Goal: Register for event/course

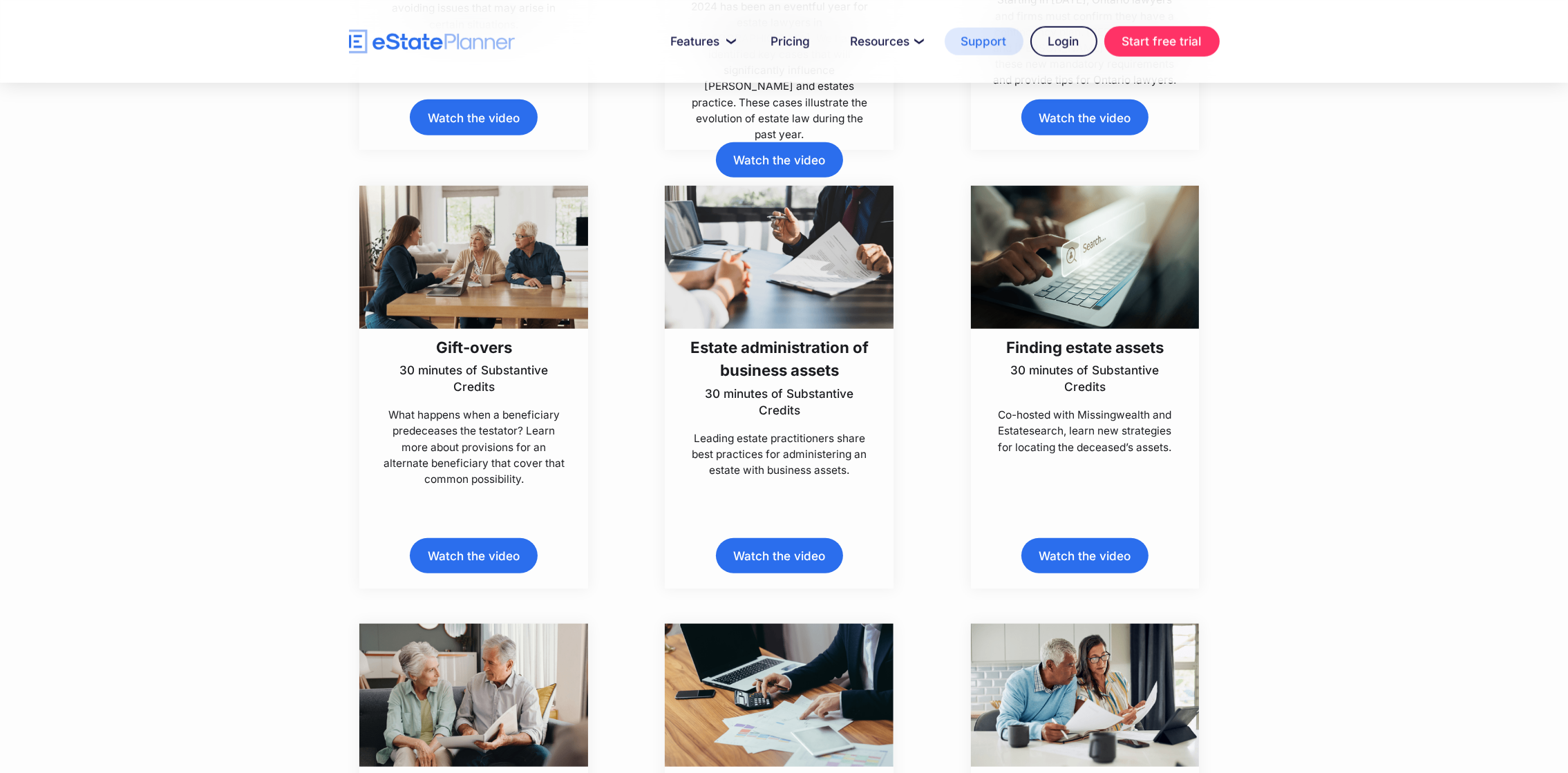
scroll to position [4224, 0]
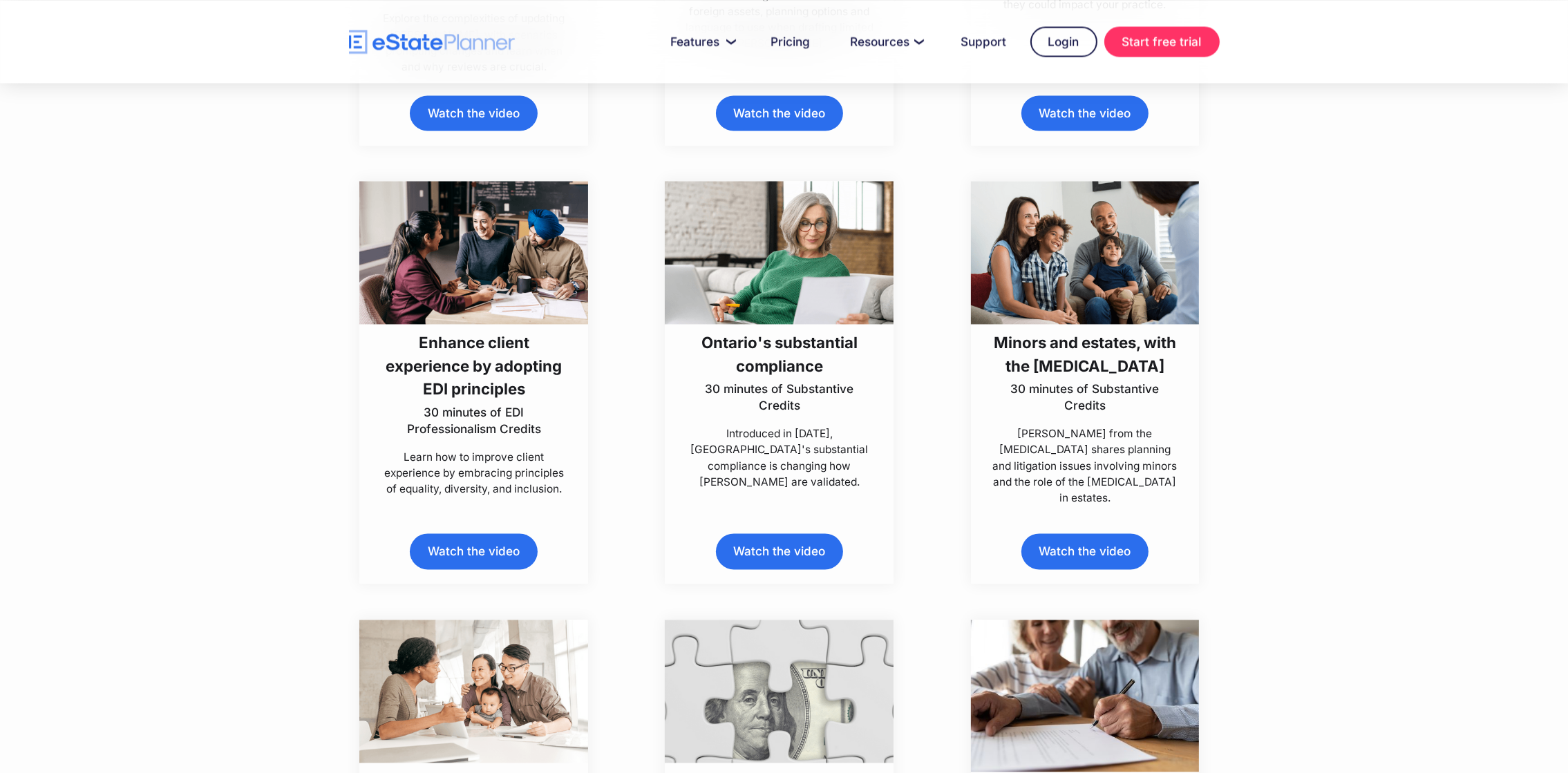
scroll to position [6000, 0]
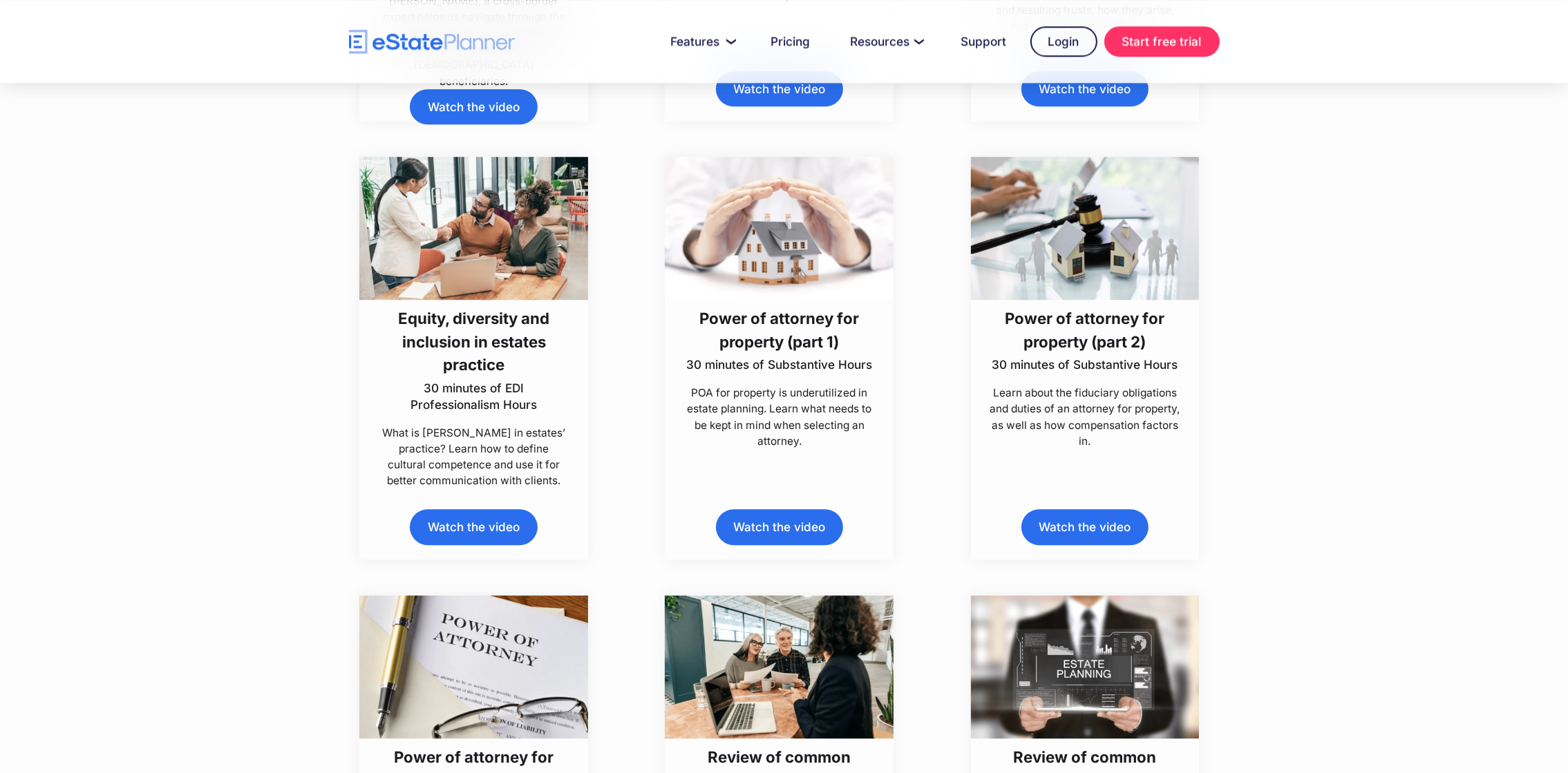
click at [470, 522] on link "Watch the video" at bounding box center [473, 526] width 127 height 36
click at [452, 527] on link "Watch the video" at bounding box center [473, 526] width 127 height 36
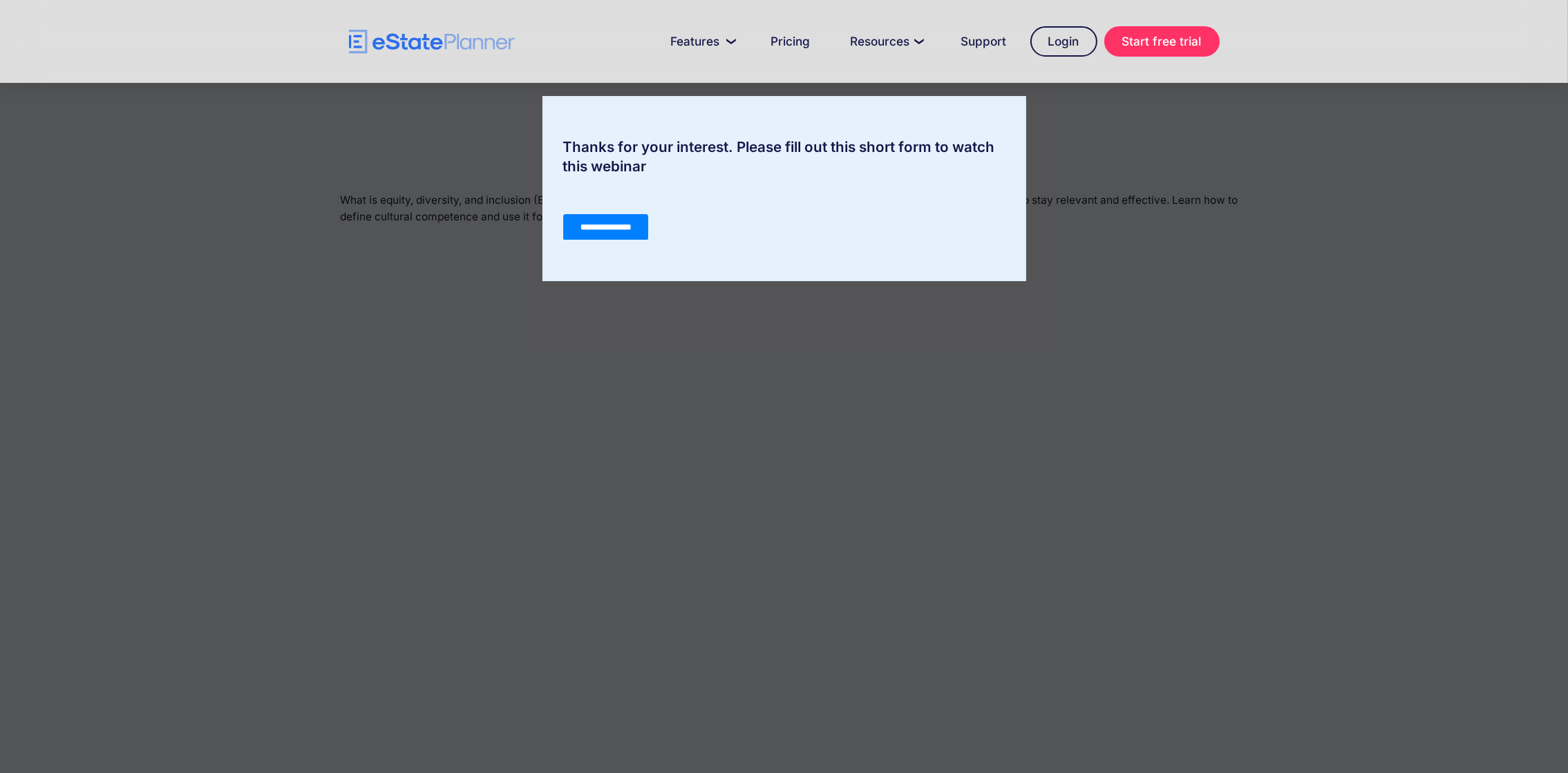
click at [638, 222] on input "**********" at bounding box center [604, 226] width 85 height 26
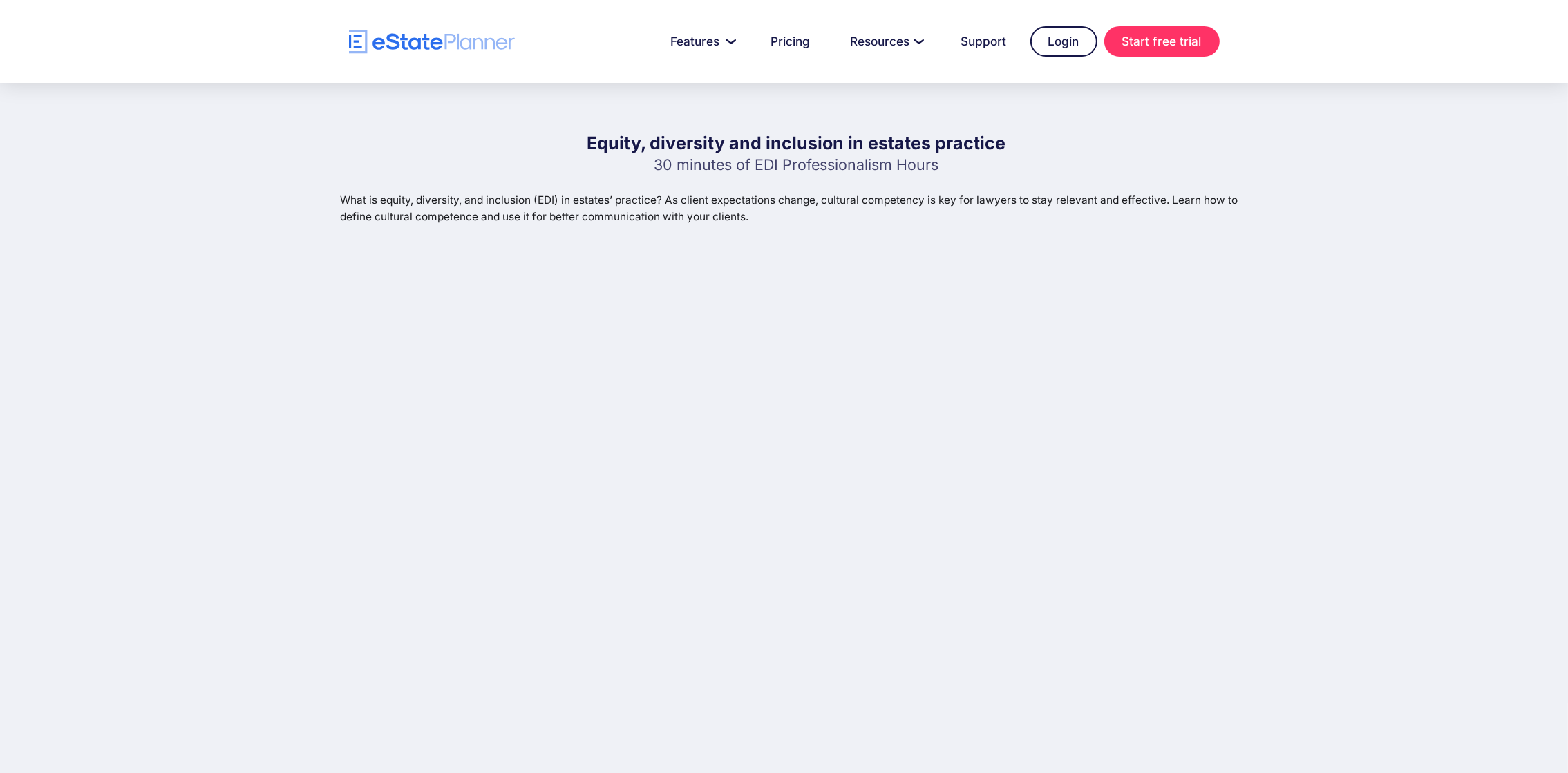
click at [591, 145] on h1 "Equity, diversity and inclusion in estates practice" at bounding box center [796, 143] width 419 height 24
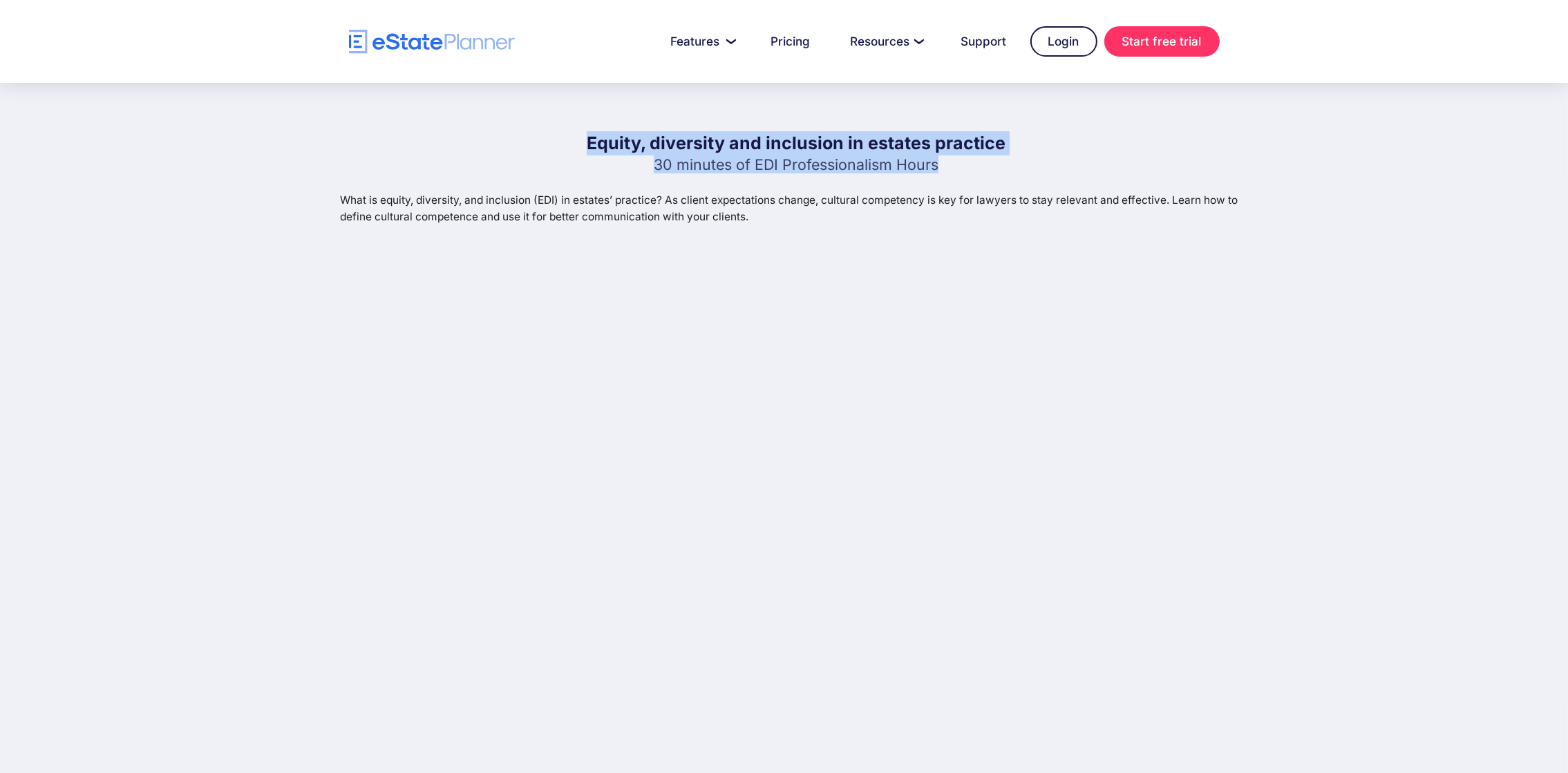
drag, startPoint x: 592, startPoint y: 135, endPoint x: 977, endPoint y: 162, distance: 385.9
click at [977, 162] on div "Equity, diversity and inclusion in estates practice 30 minutes of EDI Professio…" at bounding box center [796, 155] width 419 height 49
copy div "Equity, diversity and inclusion in estates practice 30 minutes of EDI Professio…"
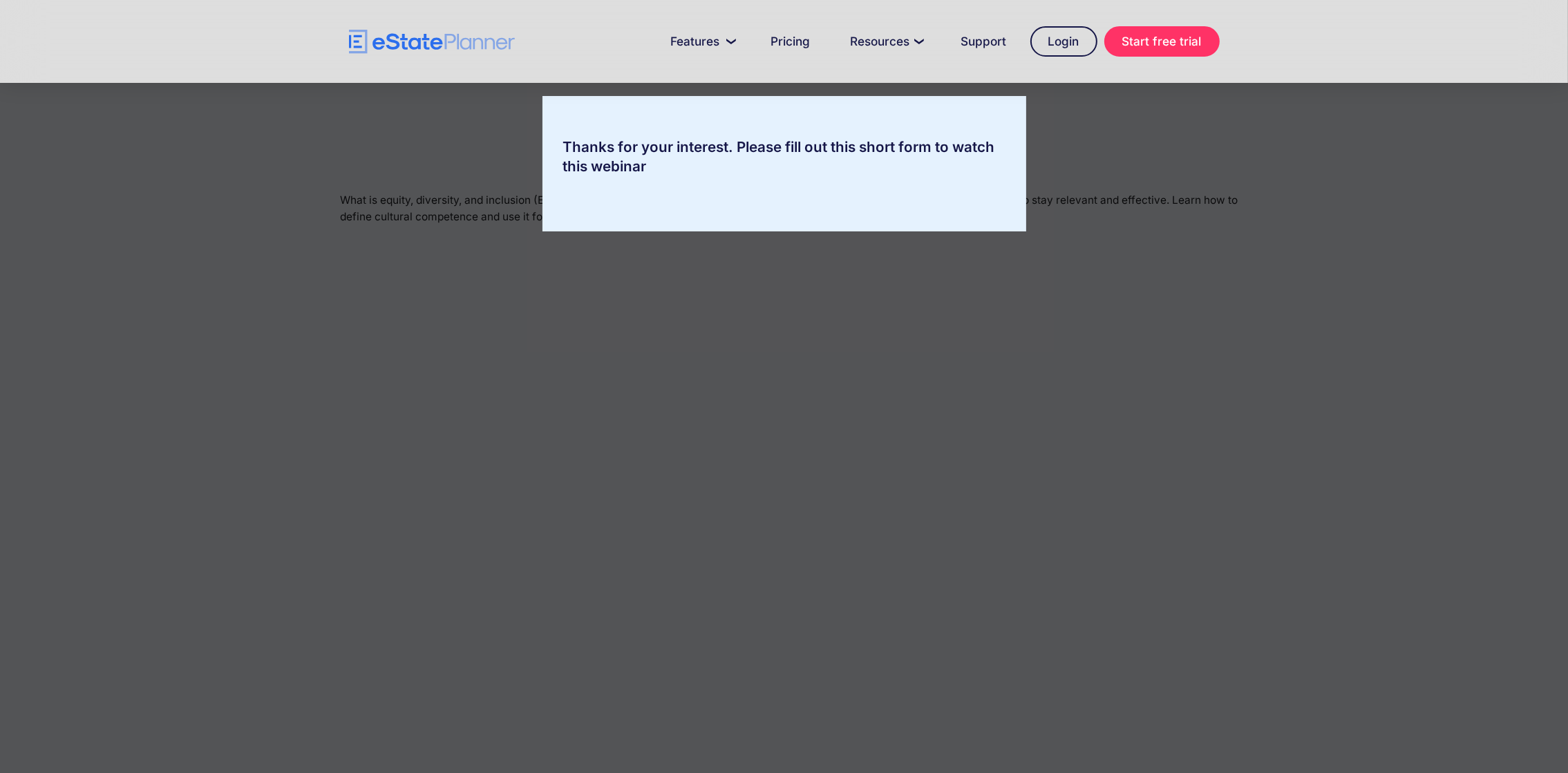
click at [769, 192] on div "Thanks for your interest. Please fill out this short form to watch this webinar" at bounding box center [784, 163] width 484 height 135
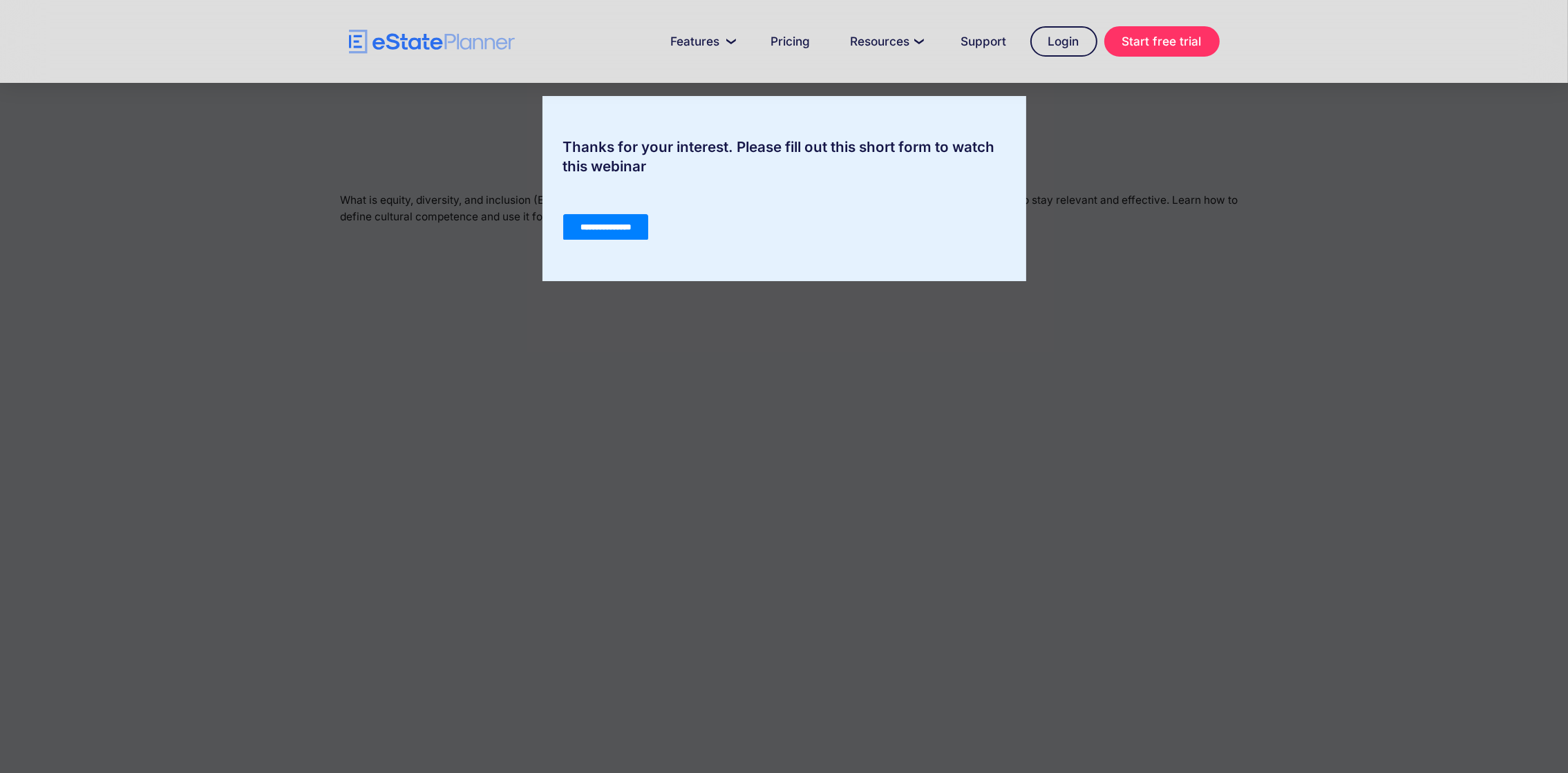
click at [599, 221] on input "**********" at bounding box center [604, 226] width 85 height 26
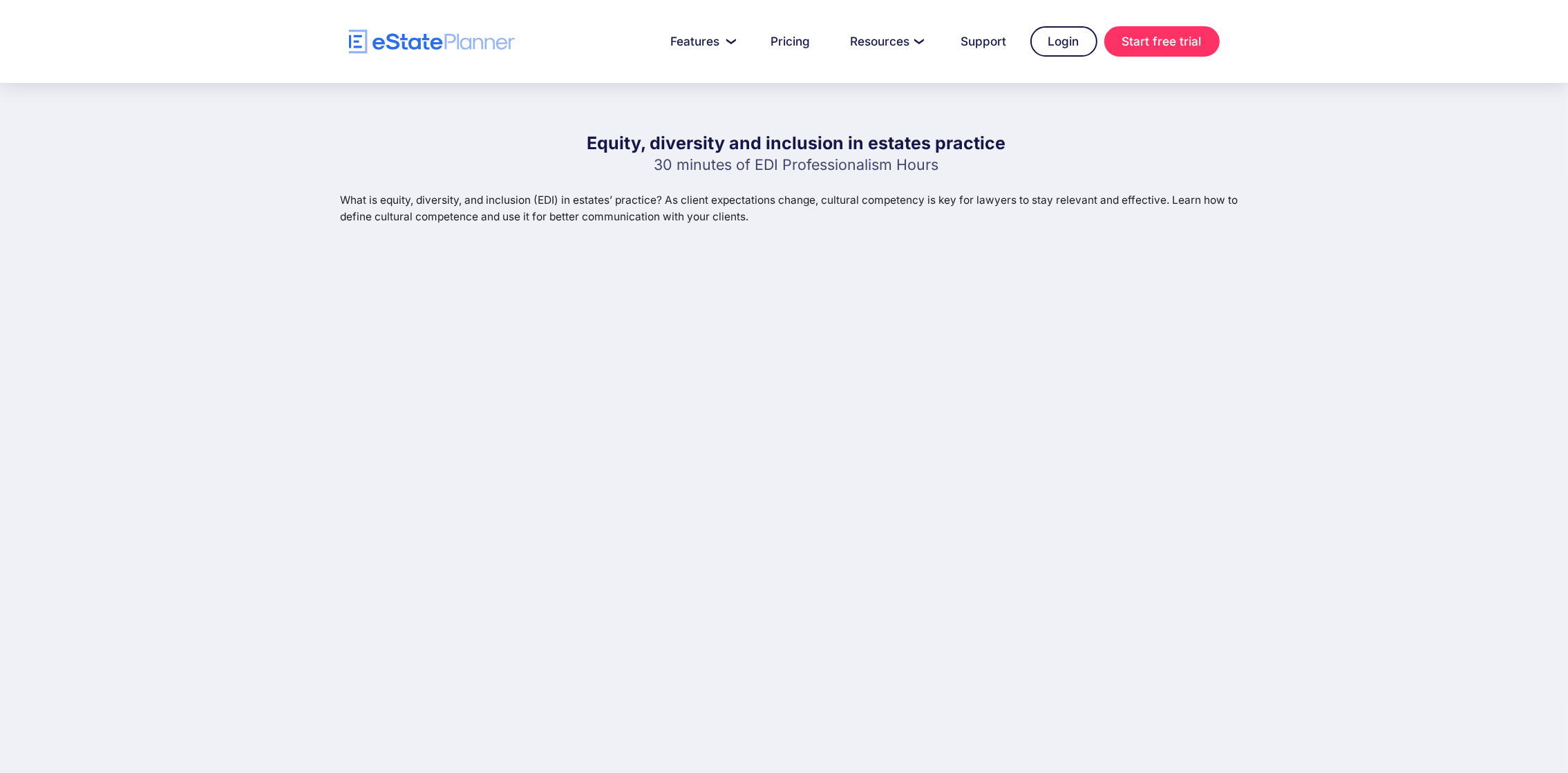
click at [1297, 359] on div "Equity, diversity and inclusion in estates practice 30 minutes of EDI Professio…" at bounding box center [784, 439] width 1568 height 714
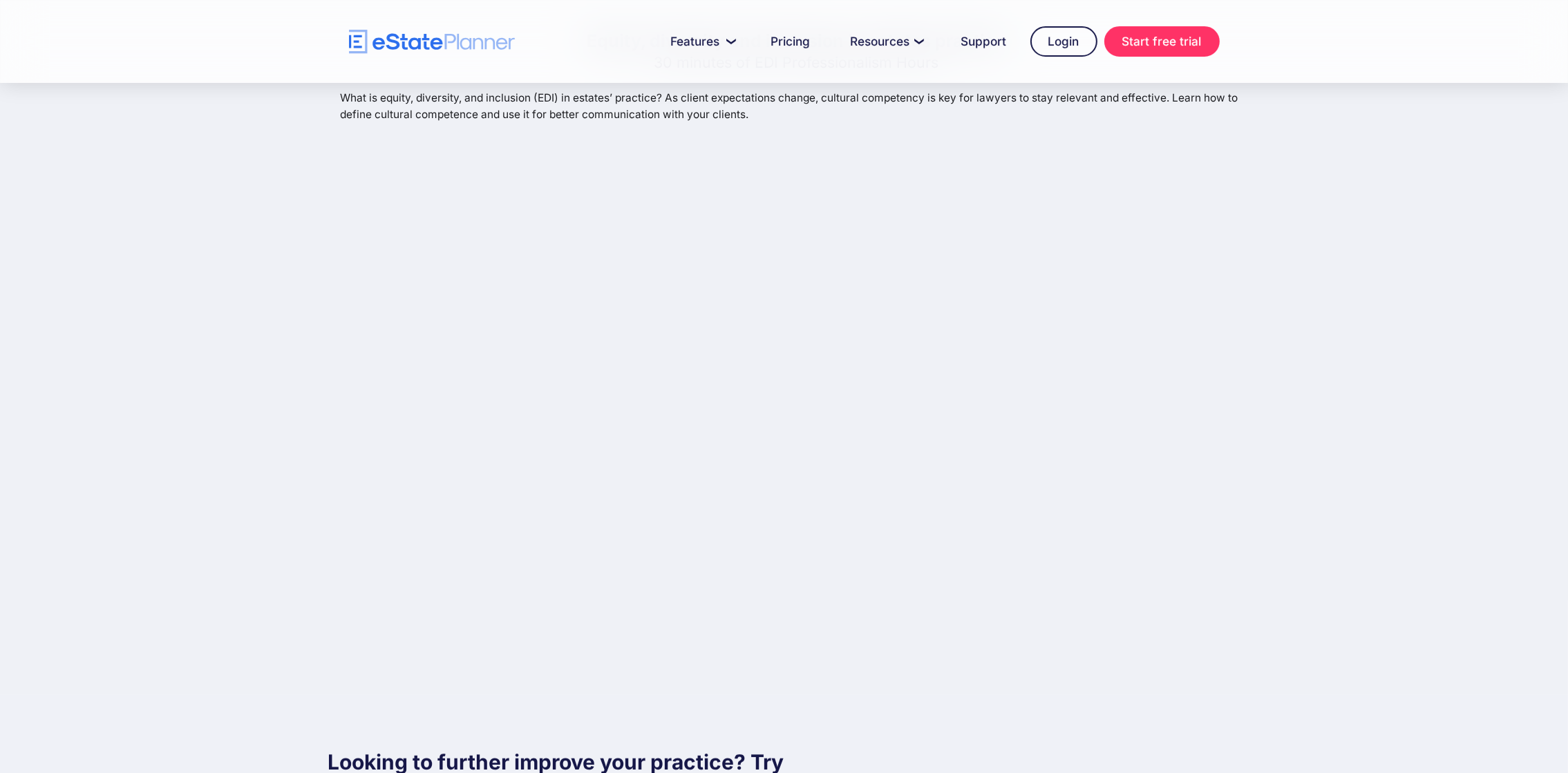
scroll to position [103, 0]
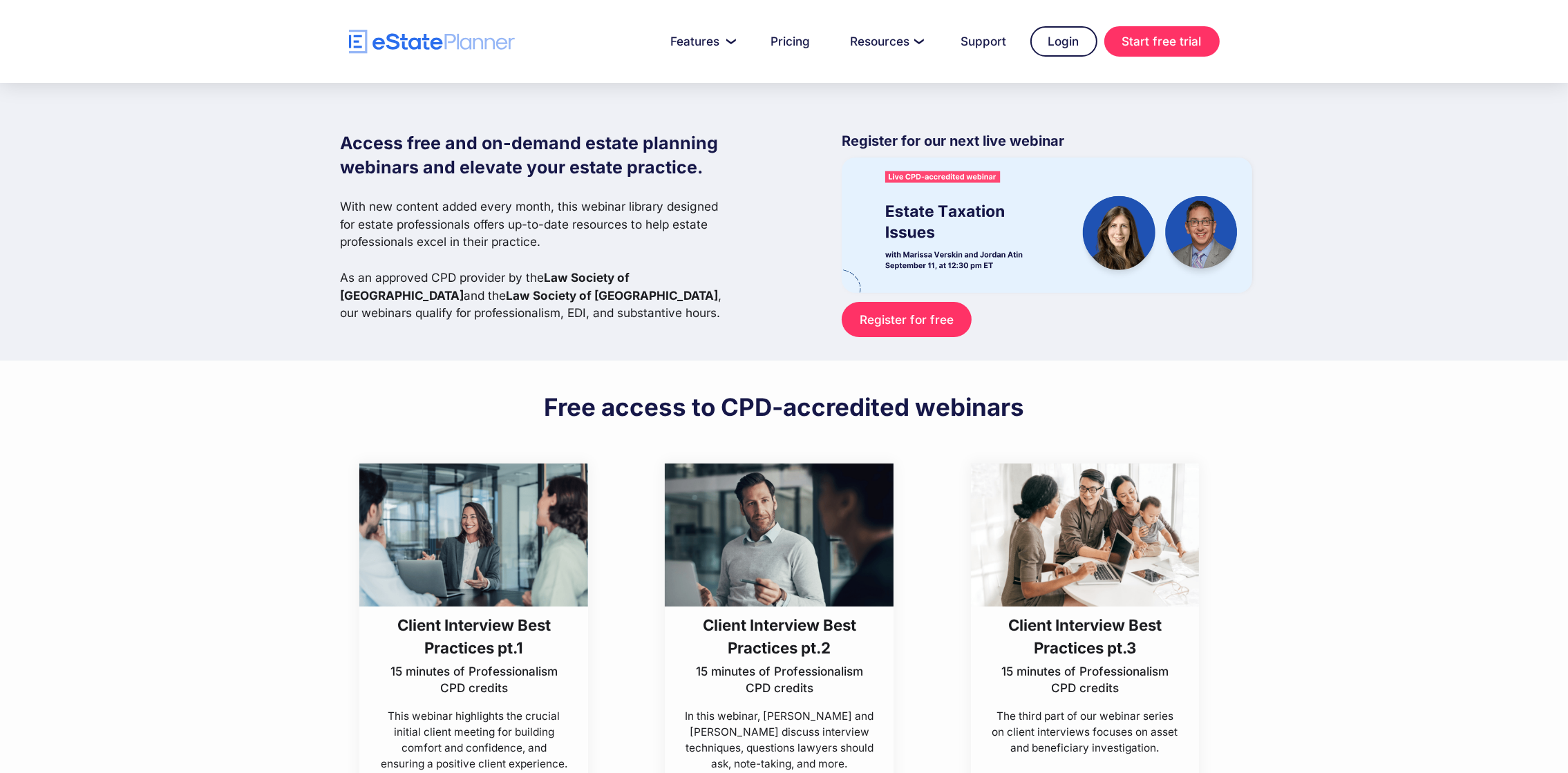
click at [913, 141] on p "Register for our next live webinar" at bounding box center [1046, 144] width 410 height 26
click at [942, 228] on img at bounding box center [1046, 225] width 410 height 135
